Goal: Book appointment/travel/reservation

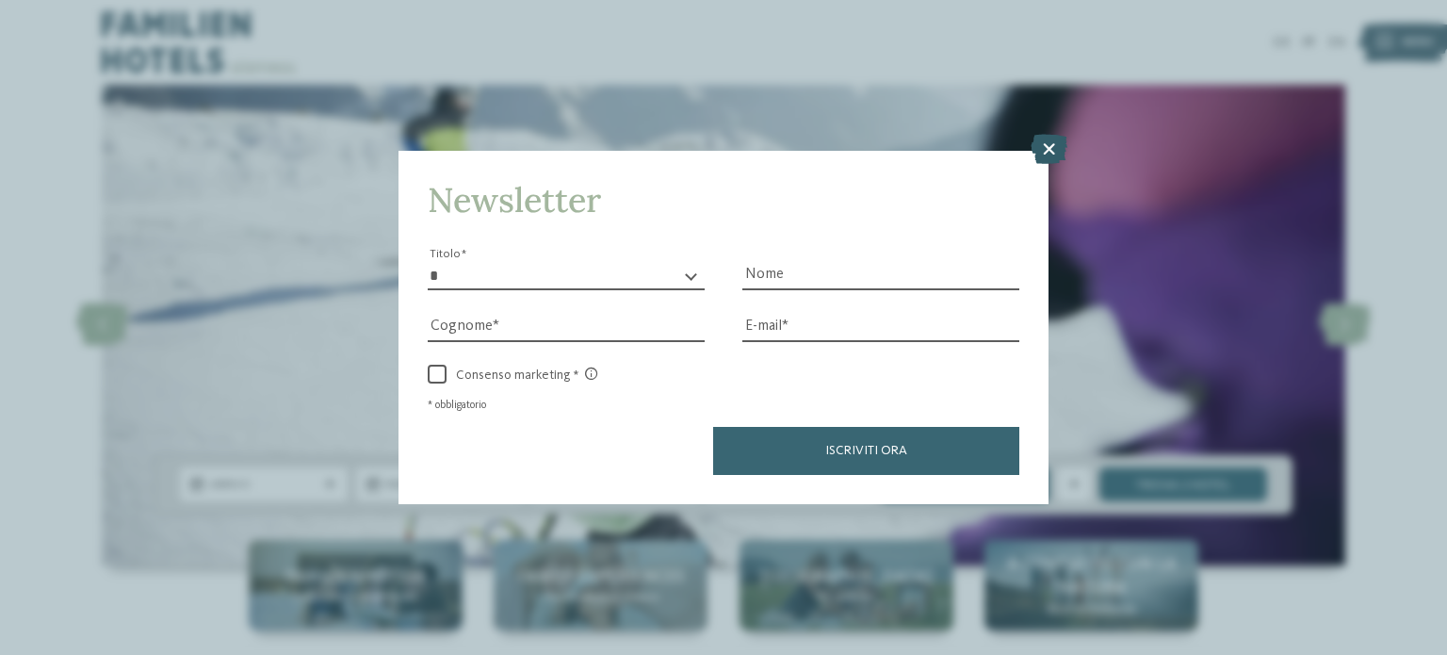
click at [1045, 142] on icon at bounding box center [1048, 149] width 37 height 30
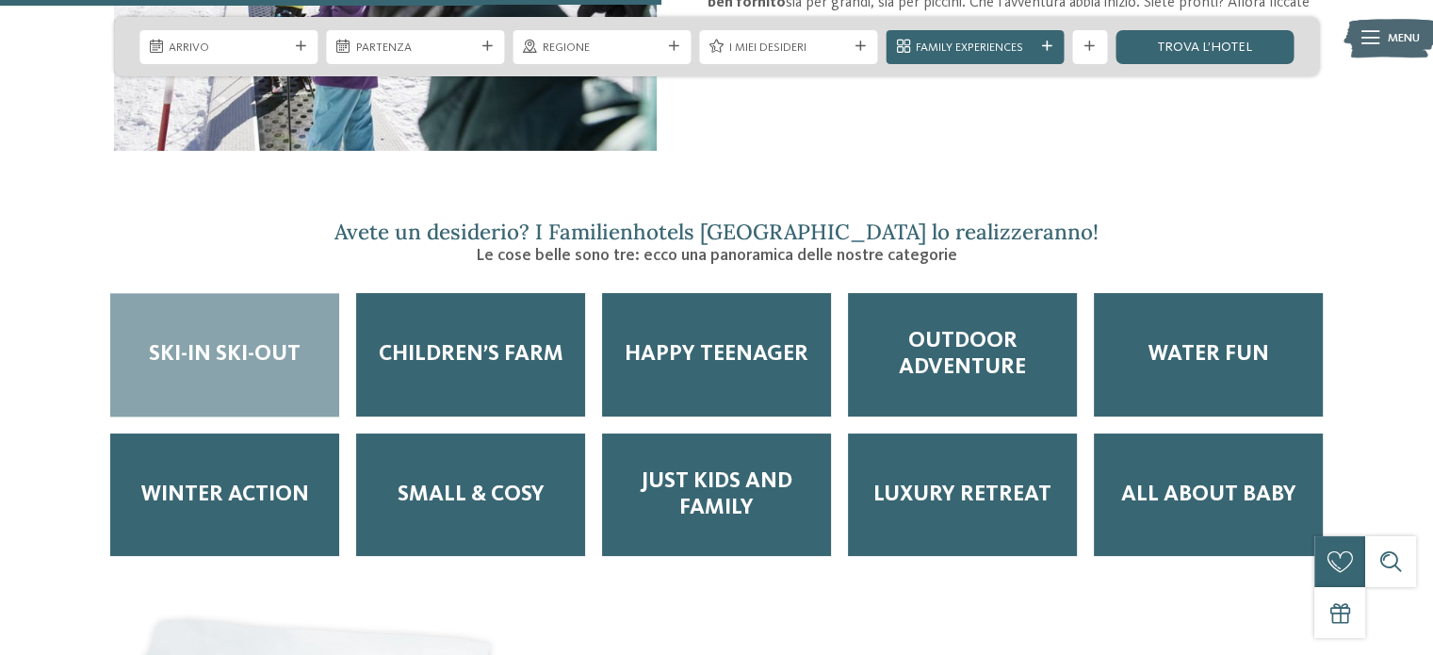
scroll to position [2166, 0]
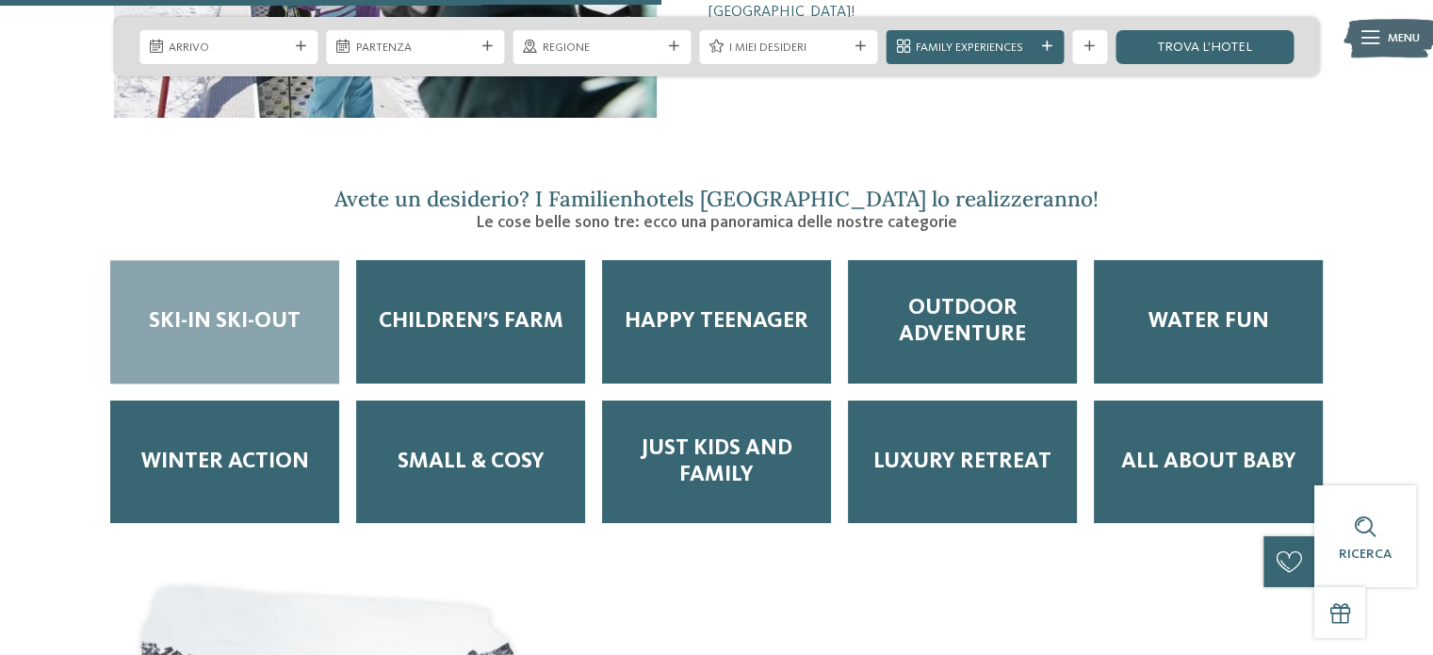
click at [1074, 126] on div "Dov’è che si va? Nel nostro hotel sulle piste da sci per bambini! Per molte fam…" at bounding box center [716, 380] width 1433 height 3764
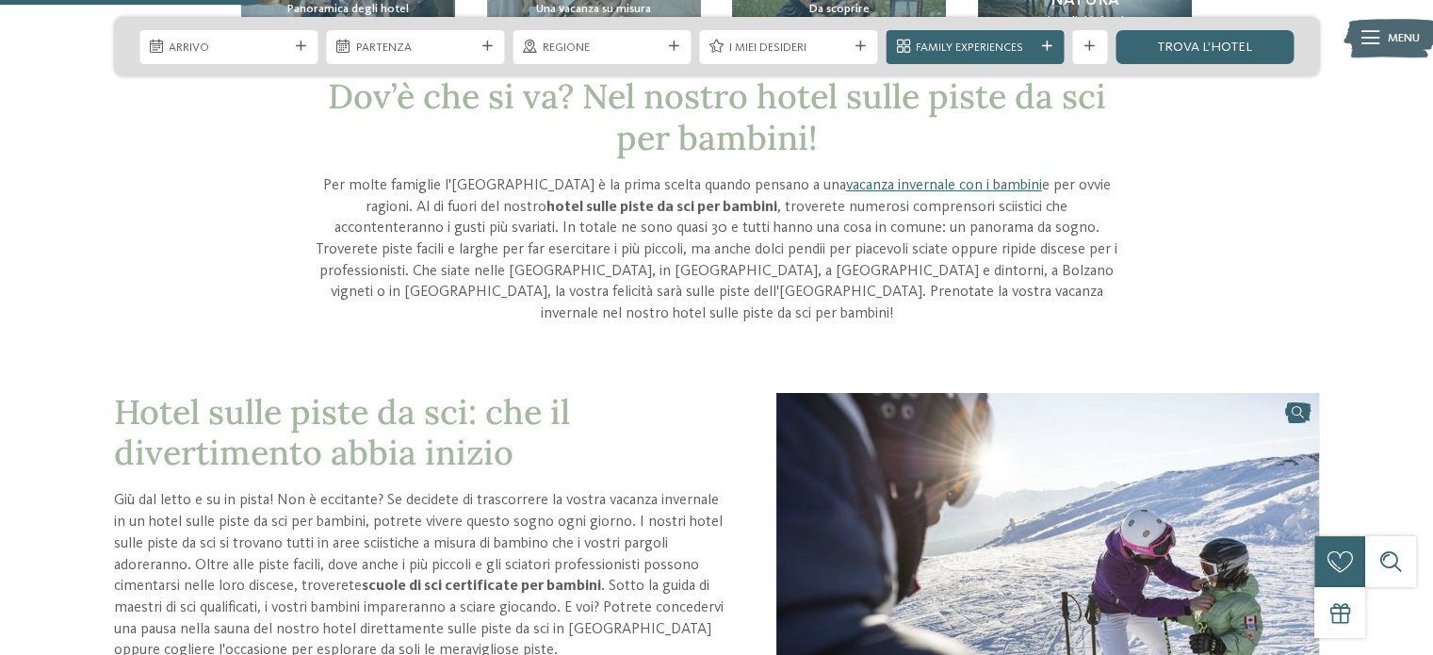
scroll to position [188, 0]
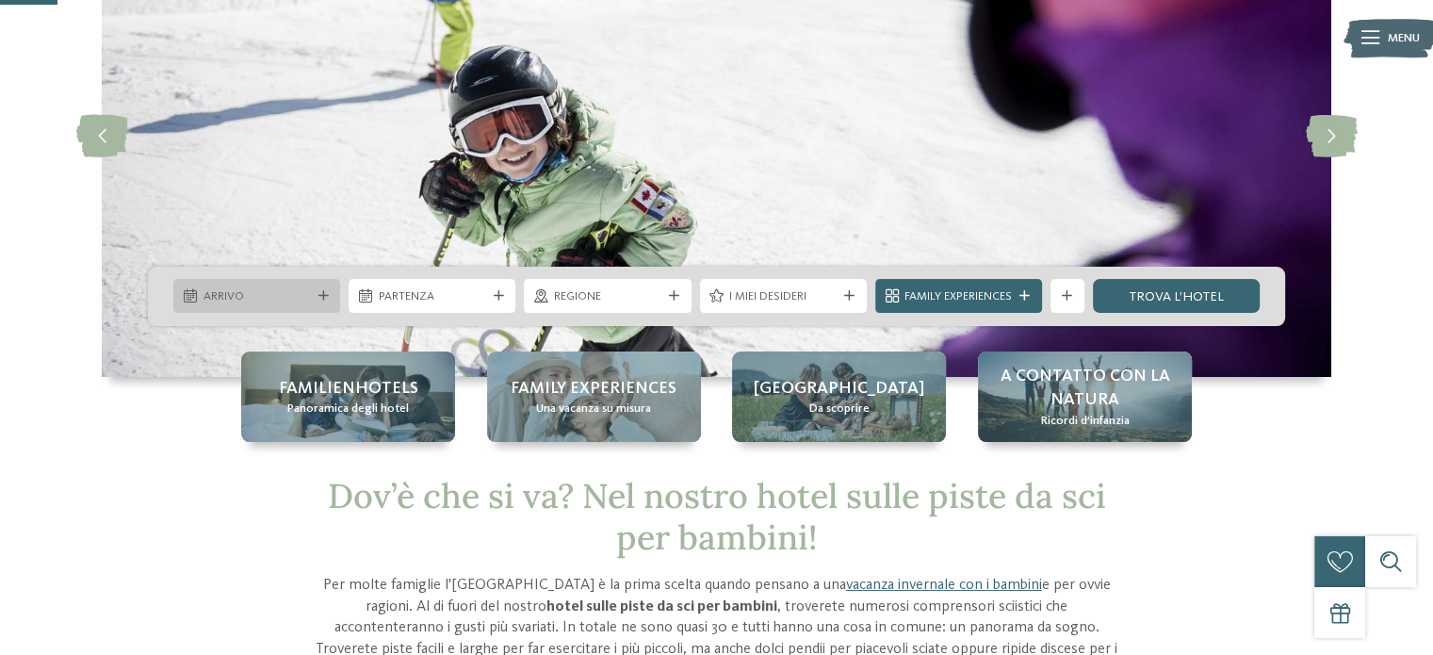
click at [311, 298] on div "Arrivo" at bounding box center [257, 296] width 116 height 18
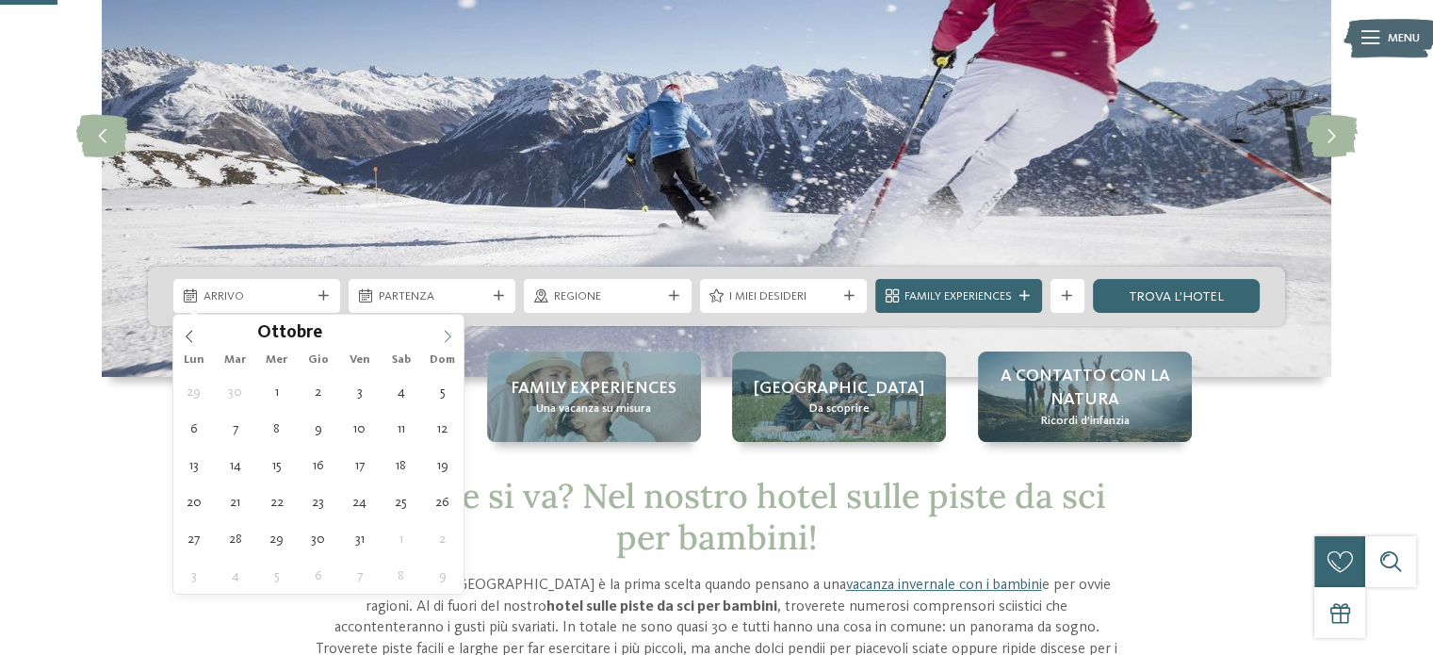
click at [441, 332] on icon at bounding box center [447, 336] width 13 height 13
type input "****"
click at [441, 332] on icon at bounding box center [447, 336] width 13 height 13
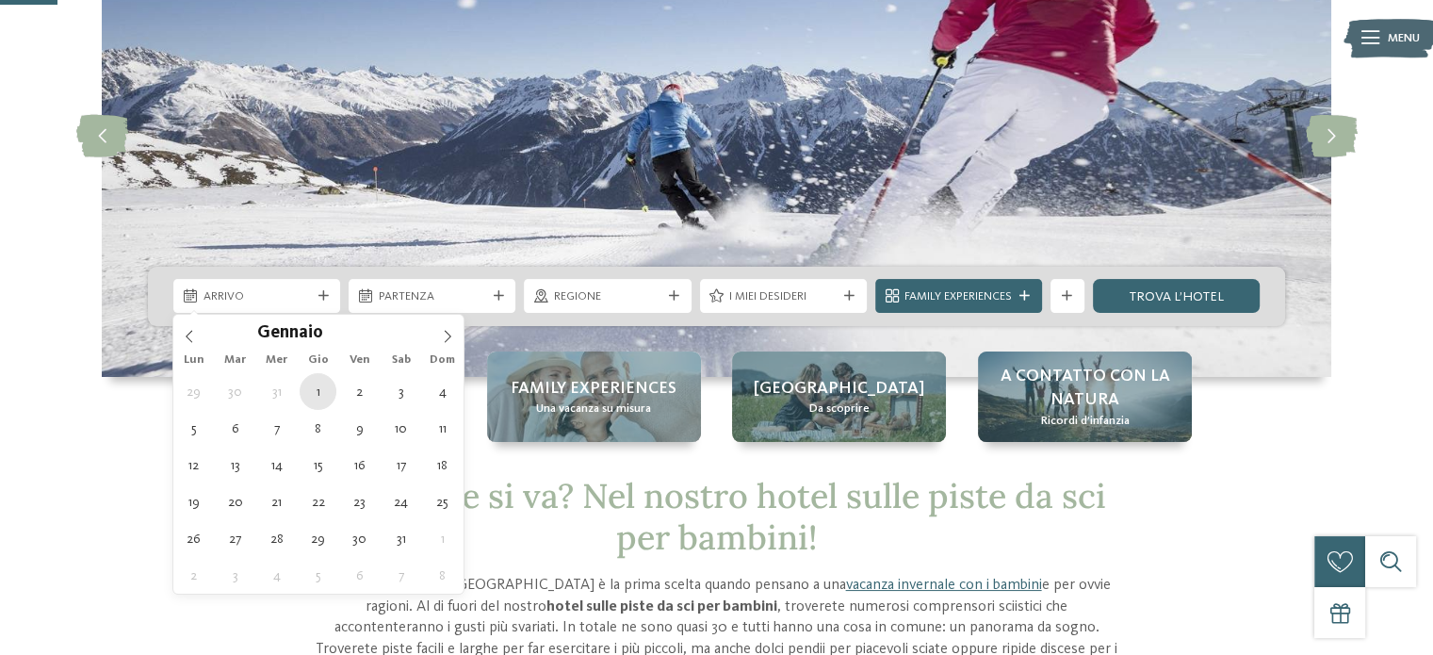
type div "[DATE]"
type input "****"
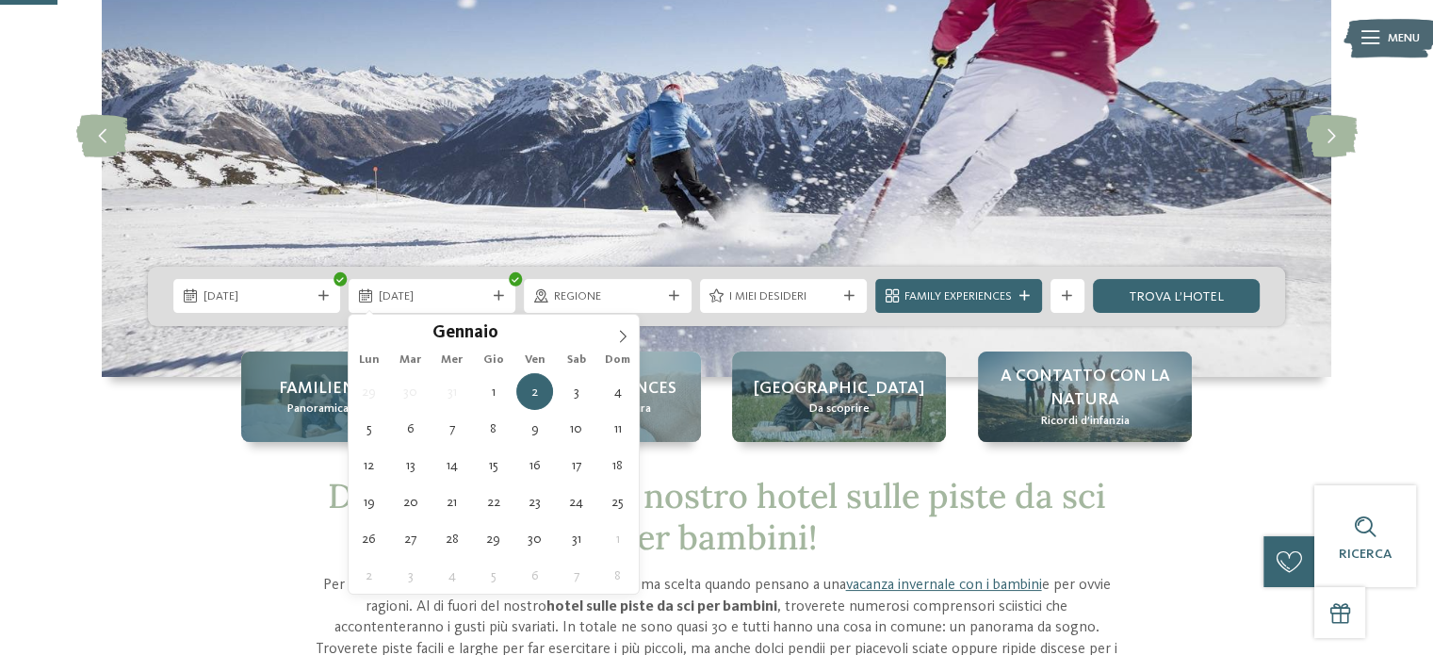
type div "[DATE]"
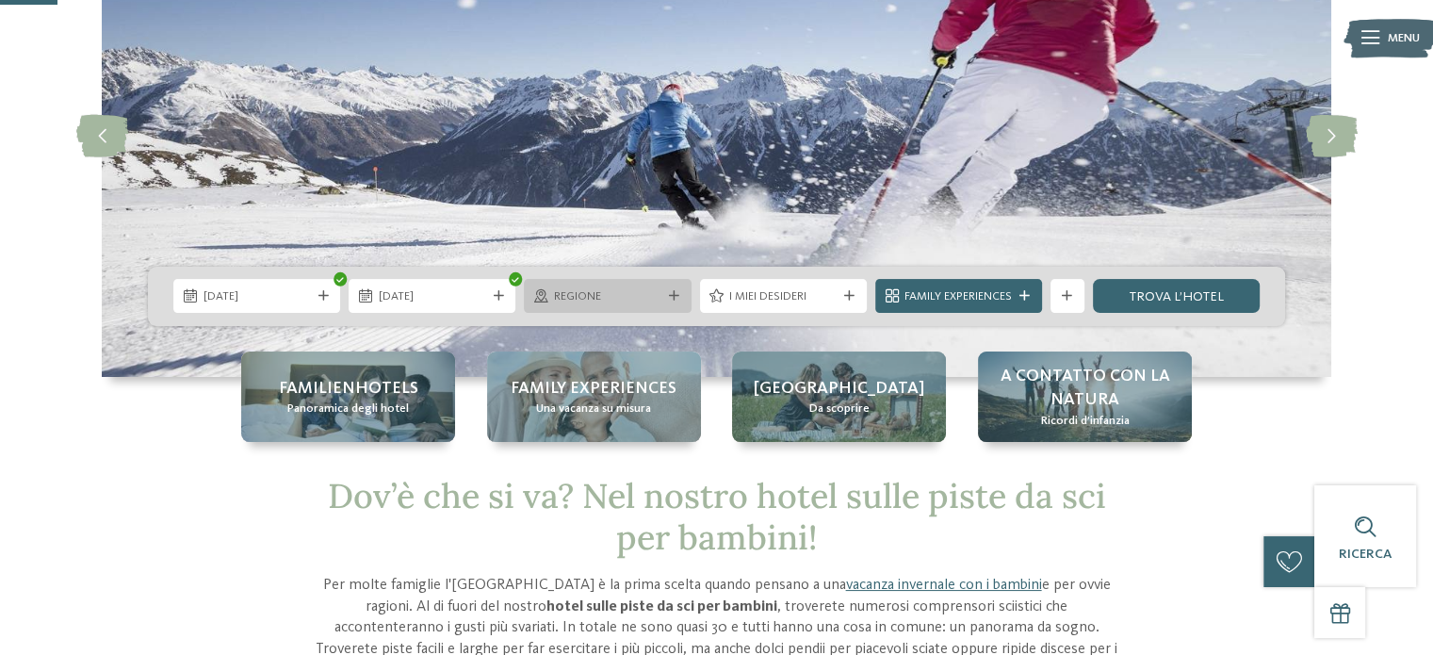
click at [662, 290] on div "Regione" at bounding box center [607, 296] width 116 height 18
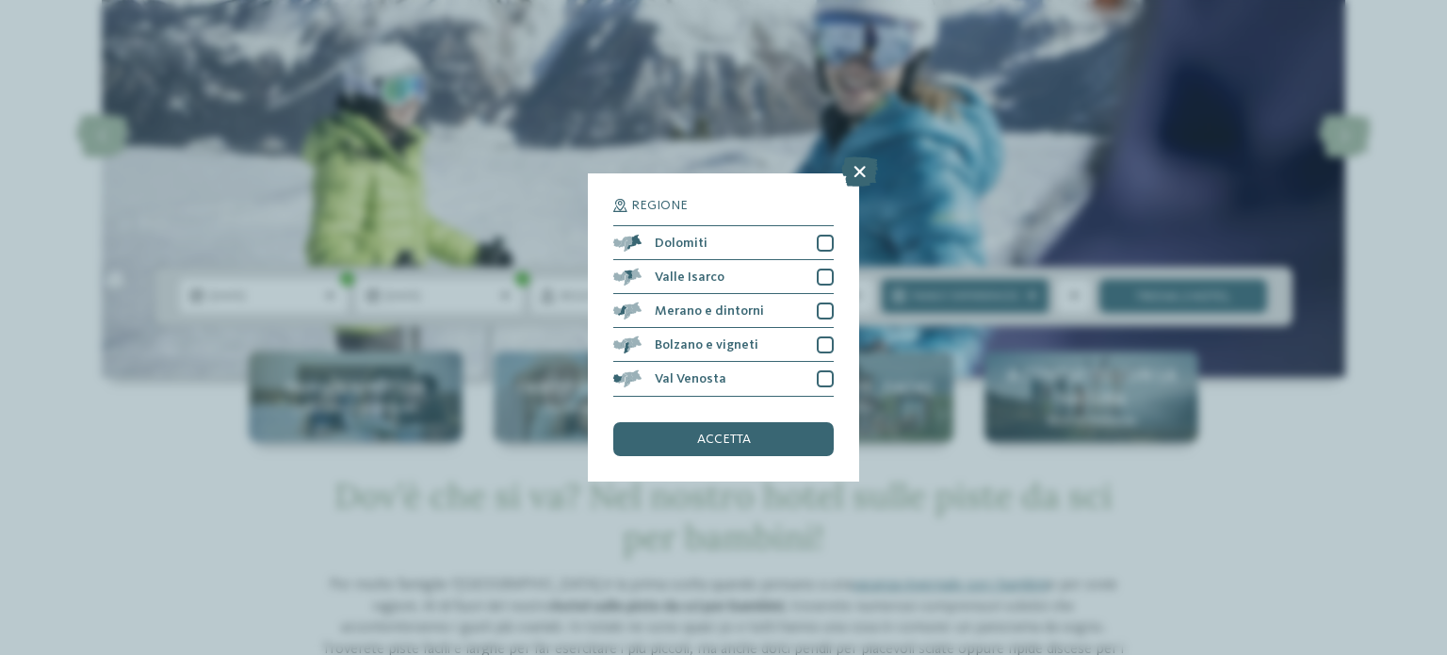
click at [1145, 471] on div "Regione Dolomiti" at bounding box center [723, 327] width 1447 height 655
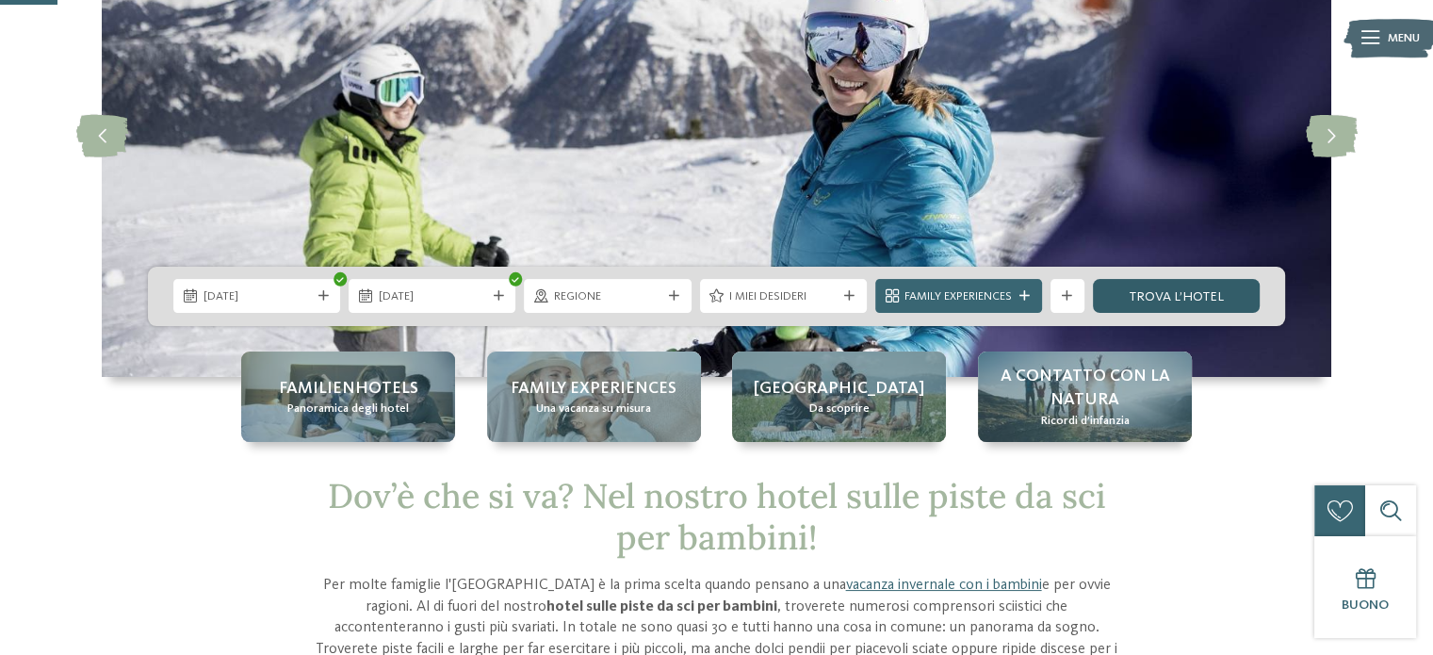
click at [1164, 298] on link "trova l’hotel" at bounding box center [1176, 296] width 167 height 34
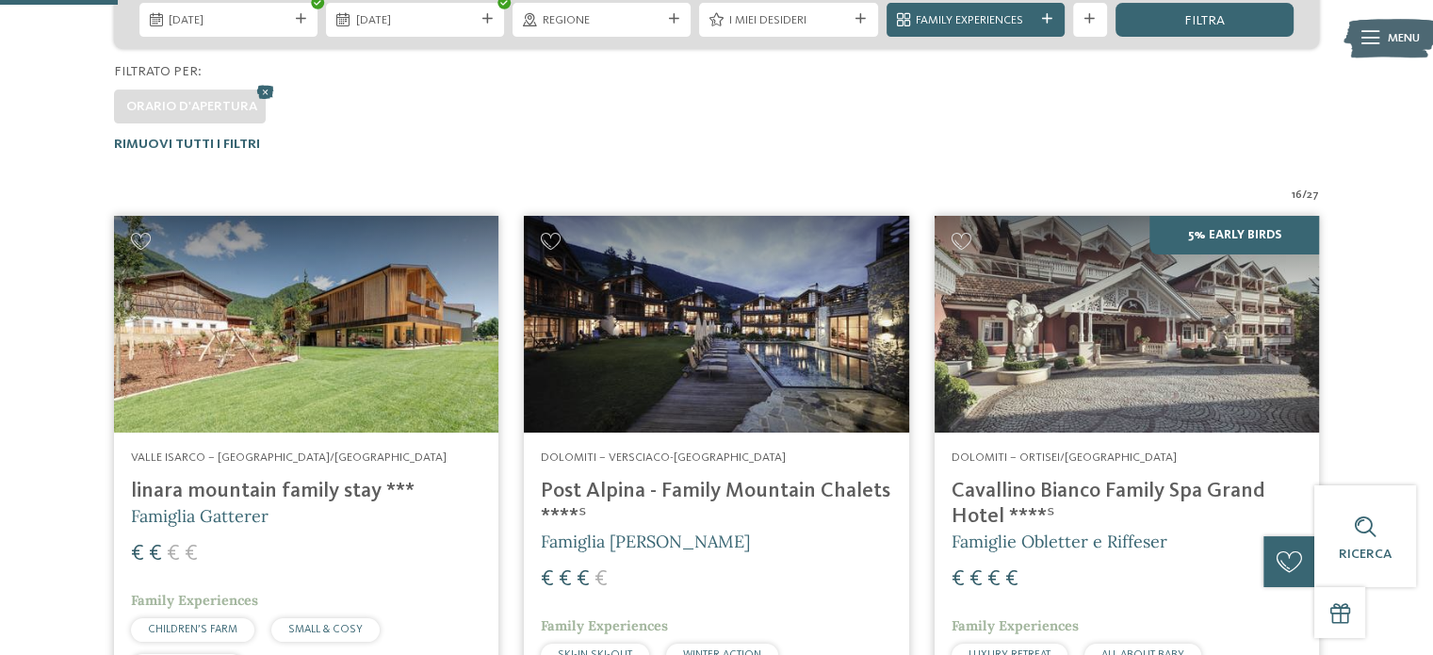
scroll to position [357, 0]
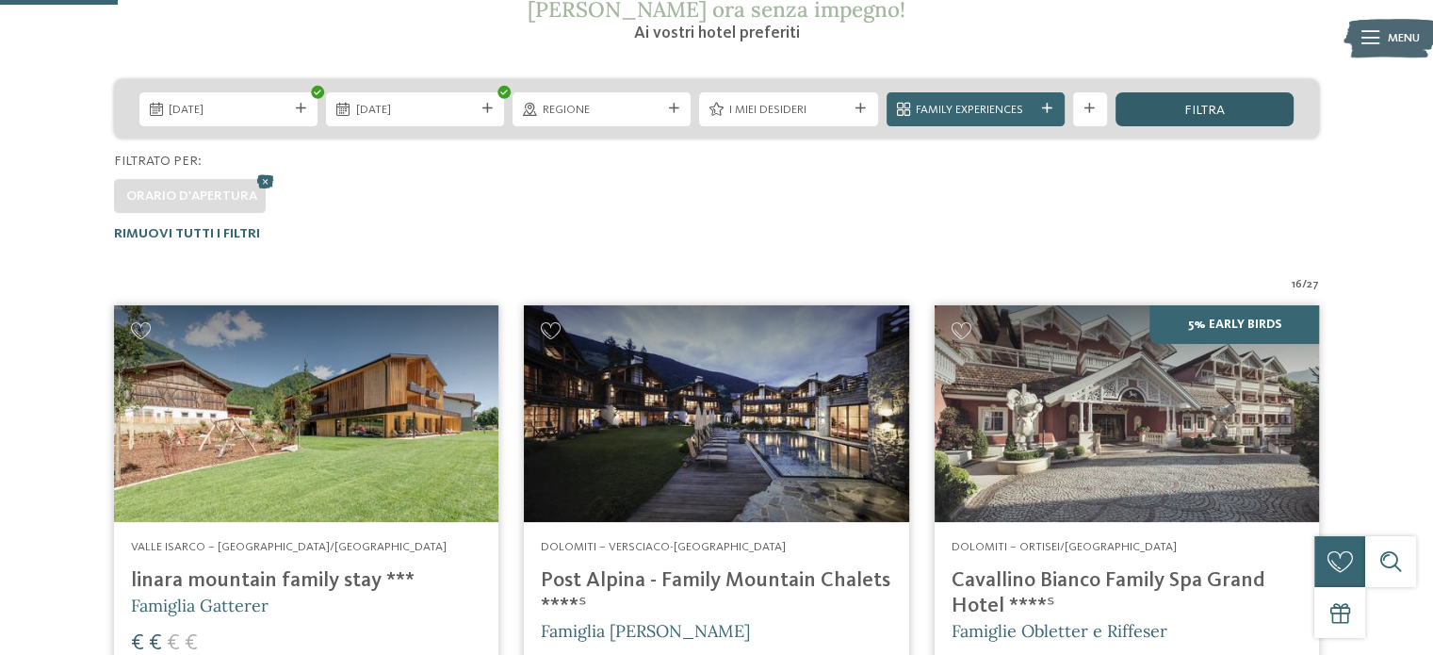
click at [1223, 113] on span "filtra" at bounding box center [1204, 110] width 40 height 13
click at [262, 181] on icon at bounding box center [265, 181] width 25 height 23
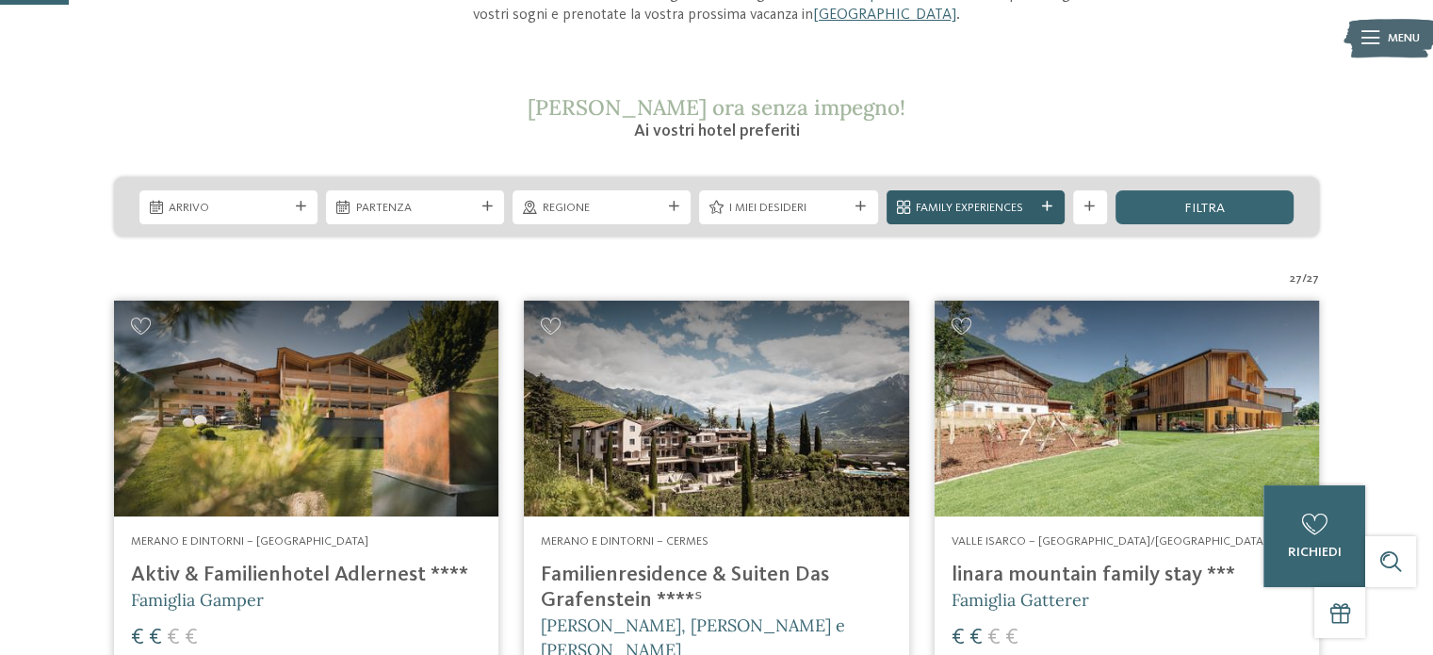
scroll to position [254, 0]
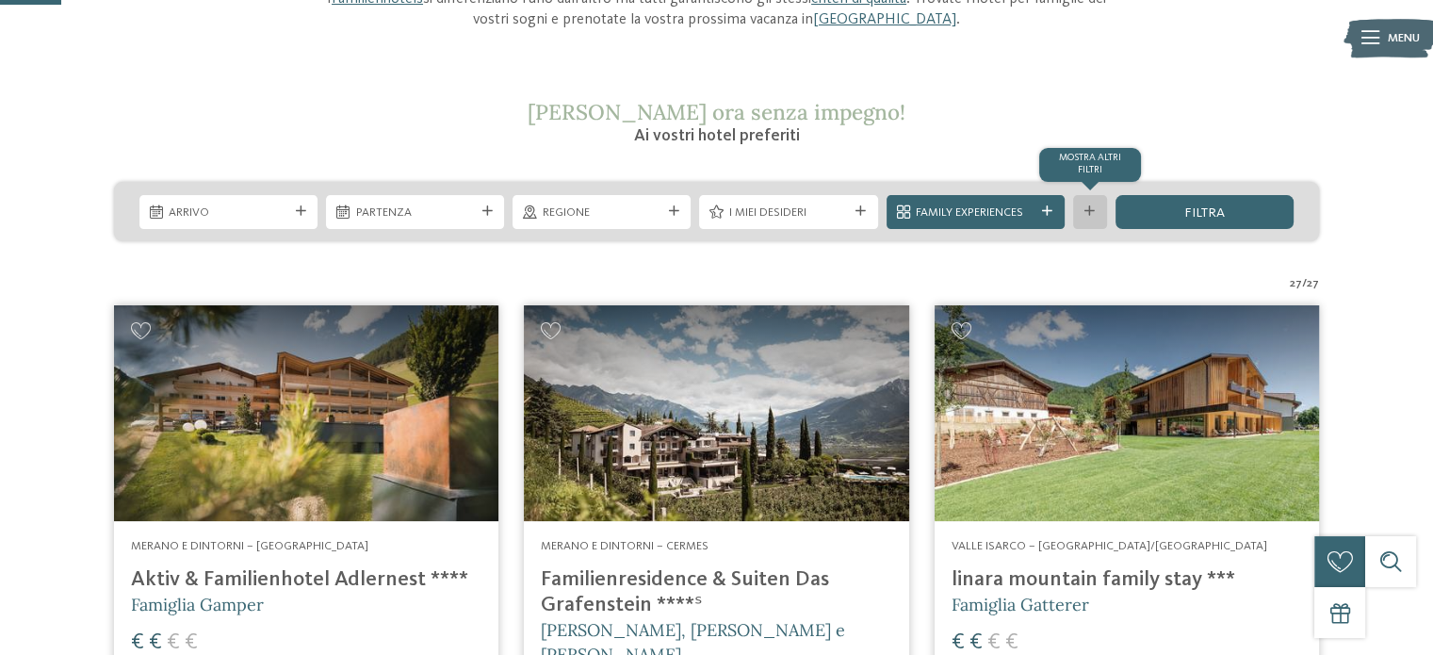
click at [1093, 208] on icon at bounding box center [1089, 211] width 10 height 10
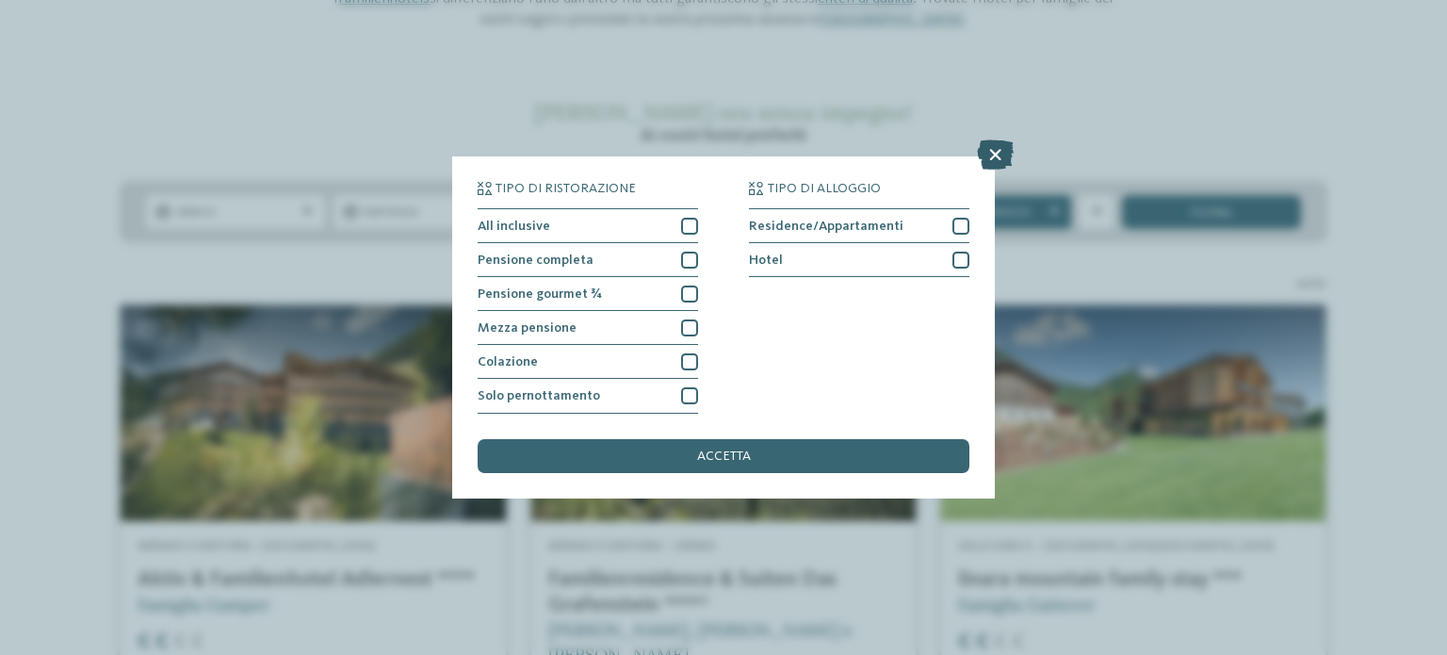
click at [991, 161] on icon at bounding box center [995, 155] width 37 height 30
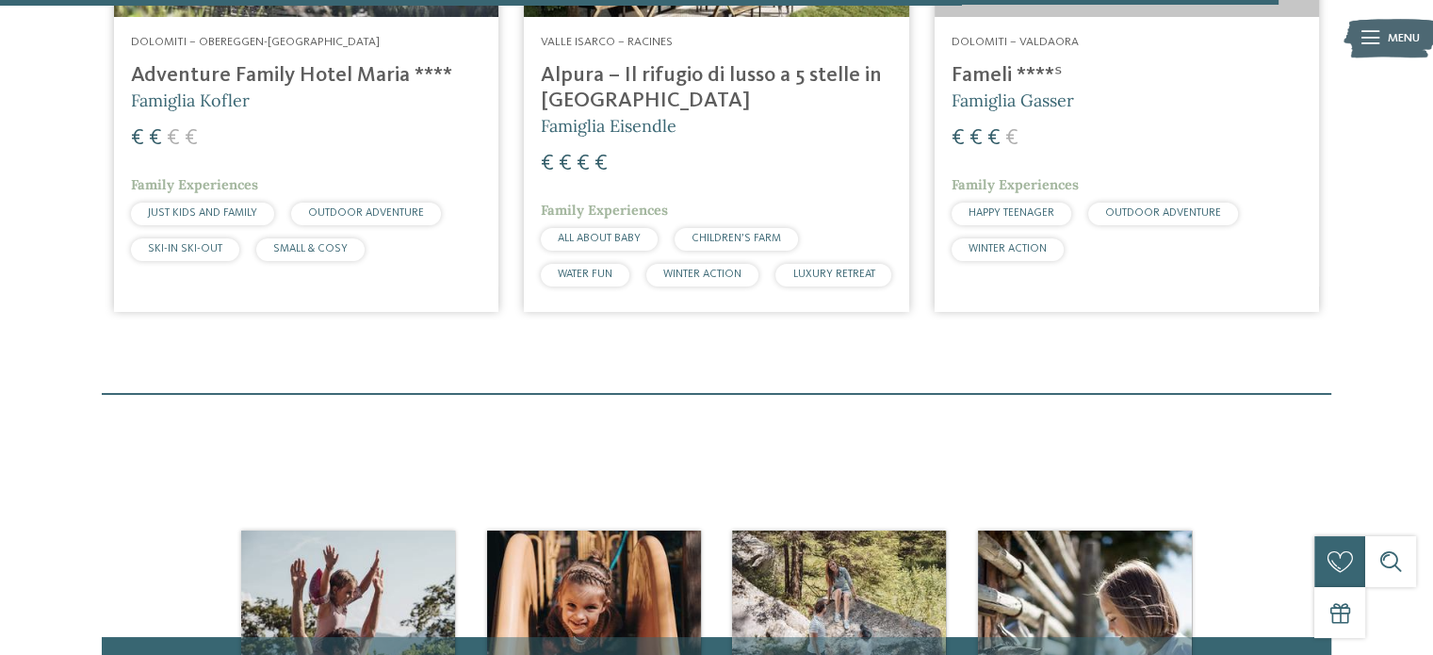
scroll to position [5180, 0]
